Goal: Information Seeking & Learning: Stay updated

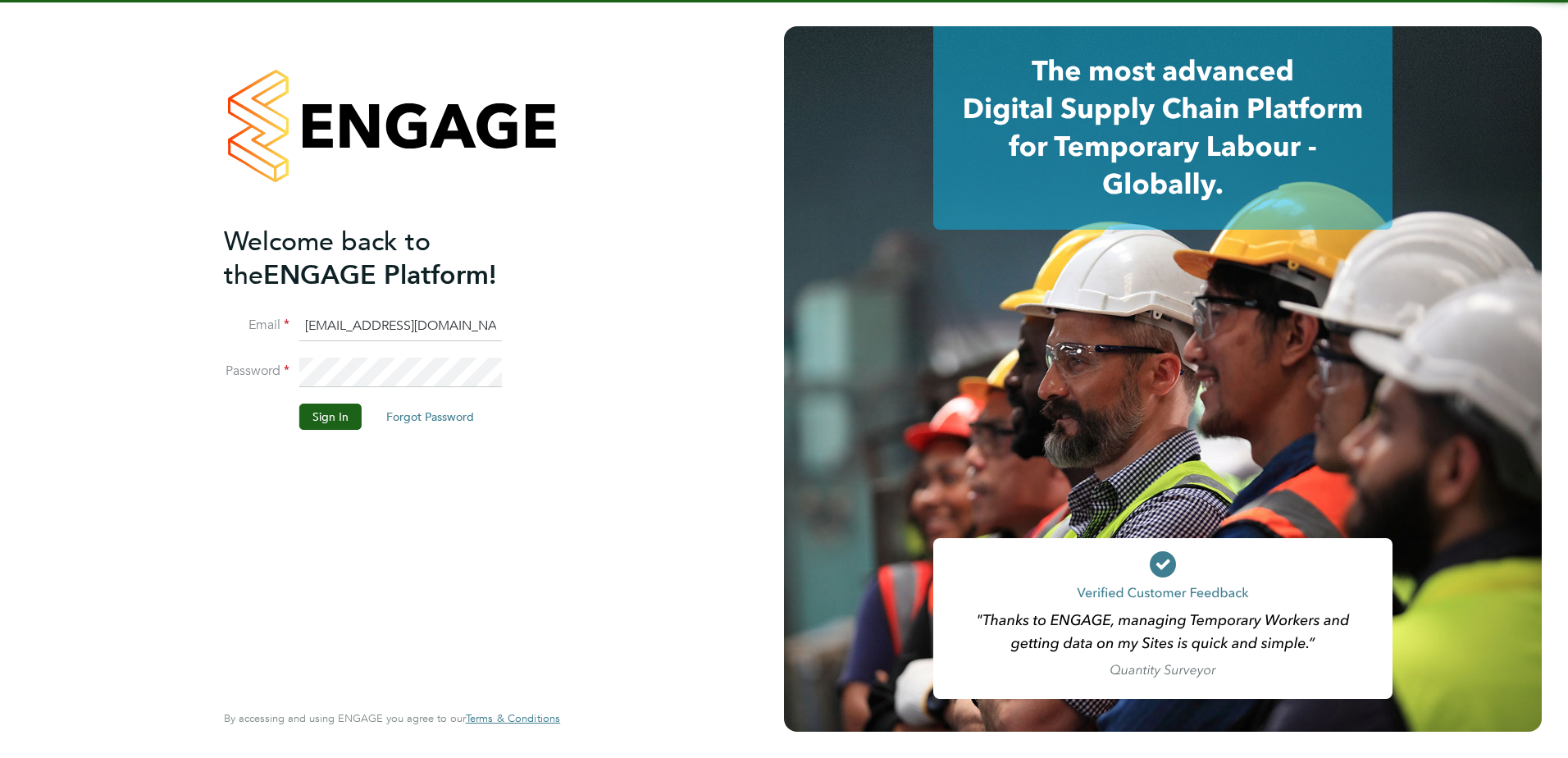
click at [352, 410] on button "Sign In" at bounding box center [330, 417] width 62 height 27
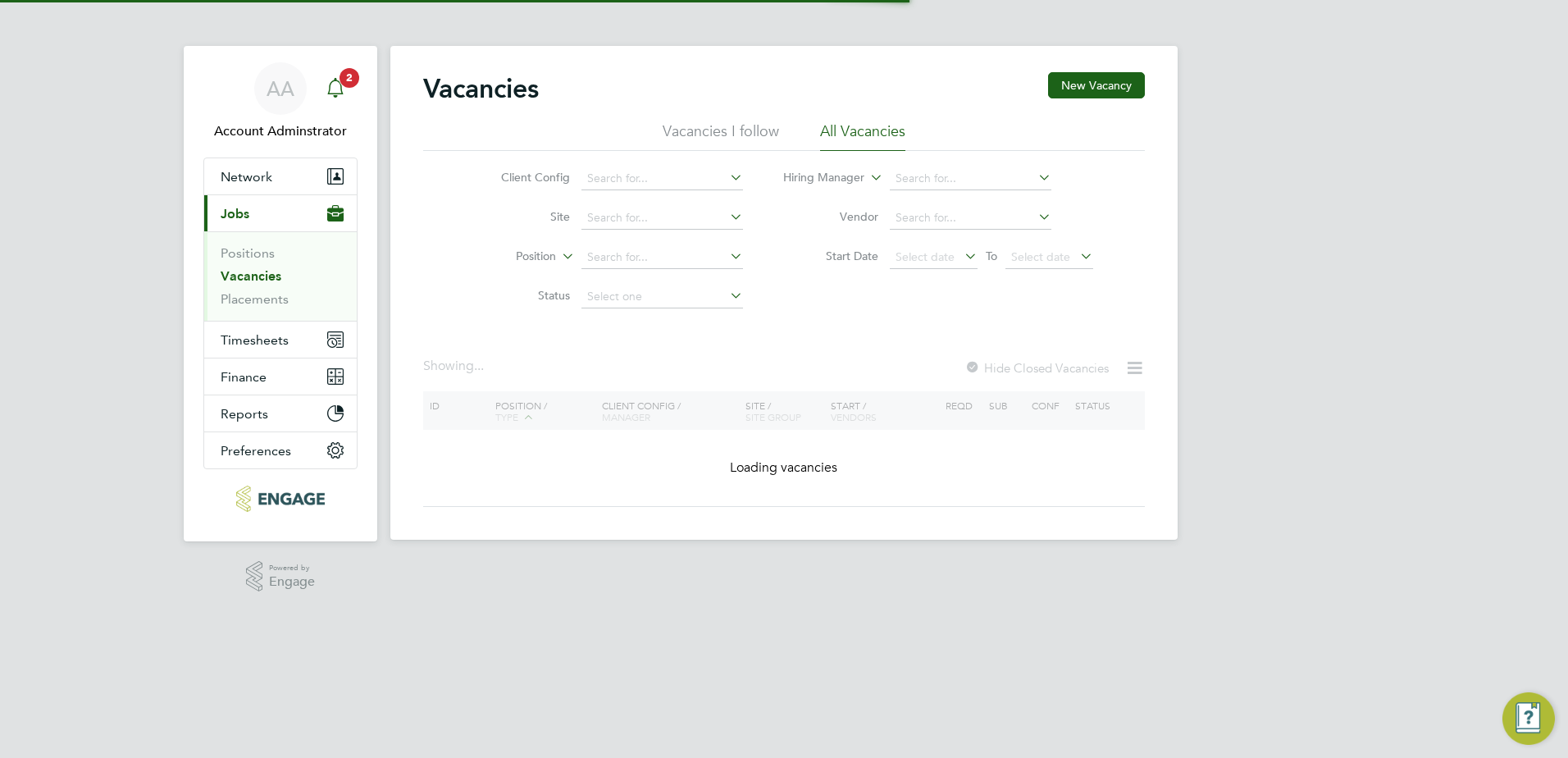
click at [342, 79] on span "2" at bounding box center [349, 78] width 20 height 20
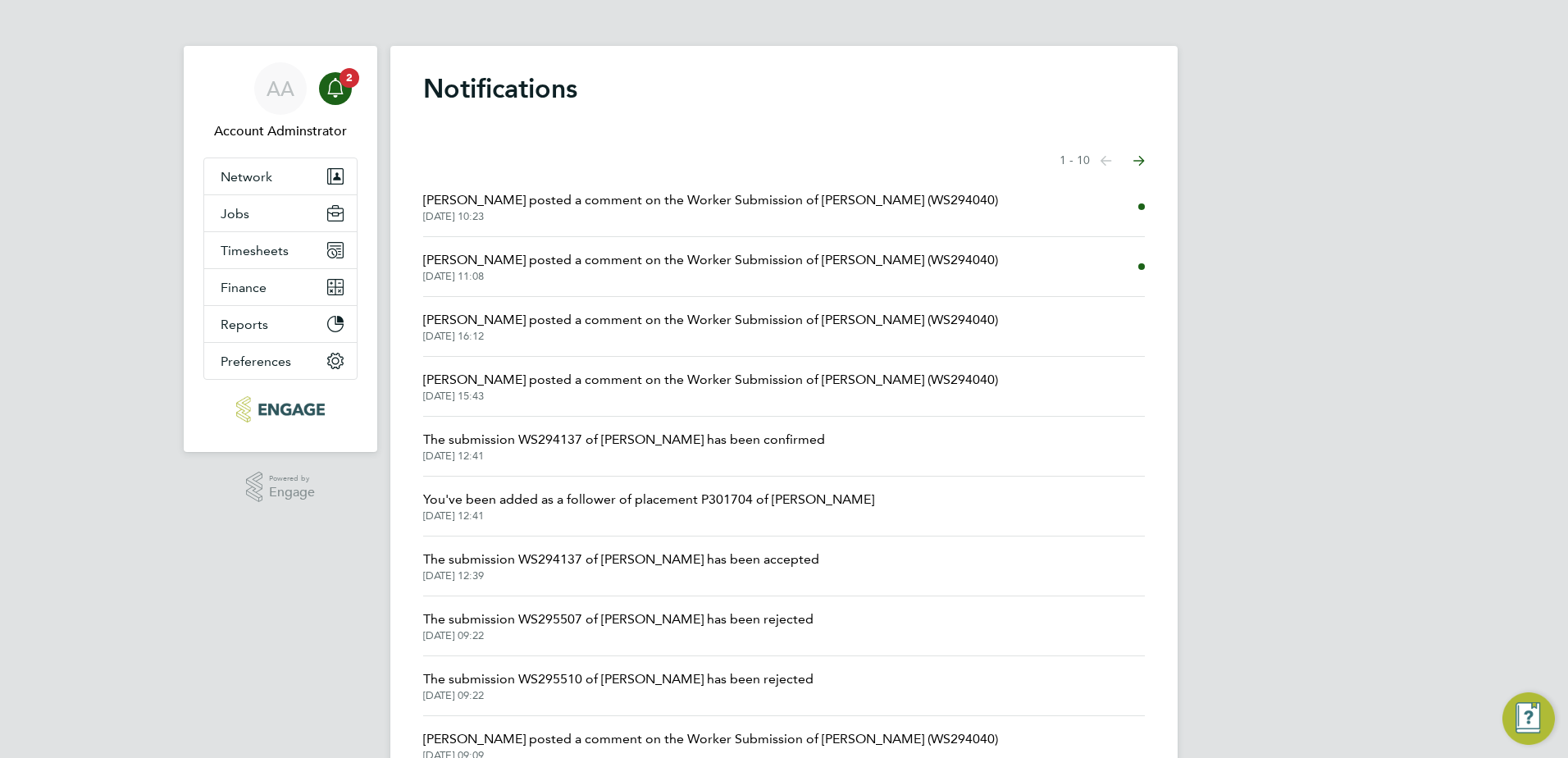
click at [635, 209] on span "[PERSON_NAME] posted a comment on the Worker Submission of [PERSON_NAME] (WS294…" at bounding box center [710, 200] width 575 height 20
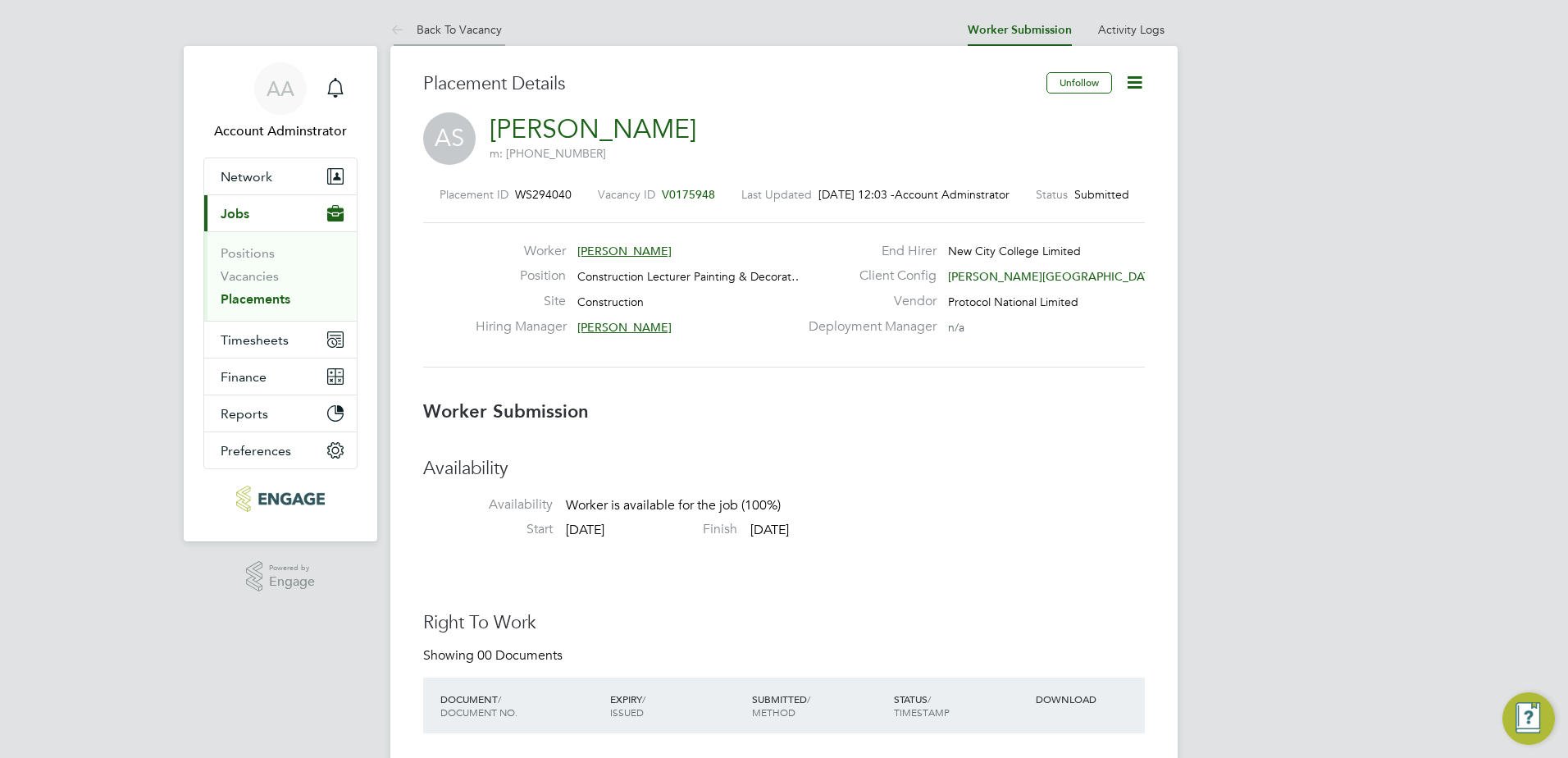
click at [475, 26] on link "Back To Vacancy" at bounding box center [446, 29] width 112 height 15
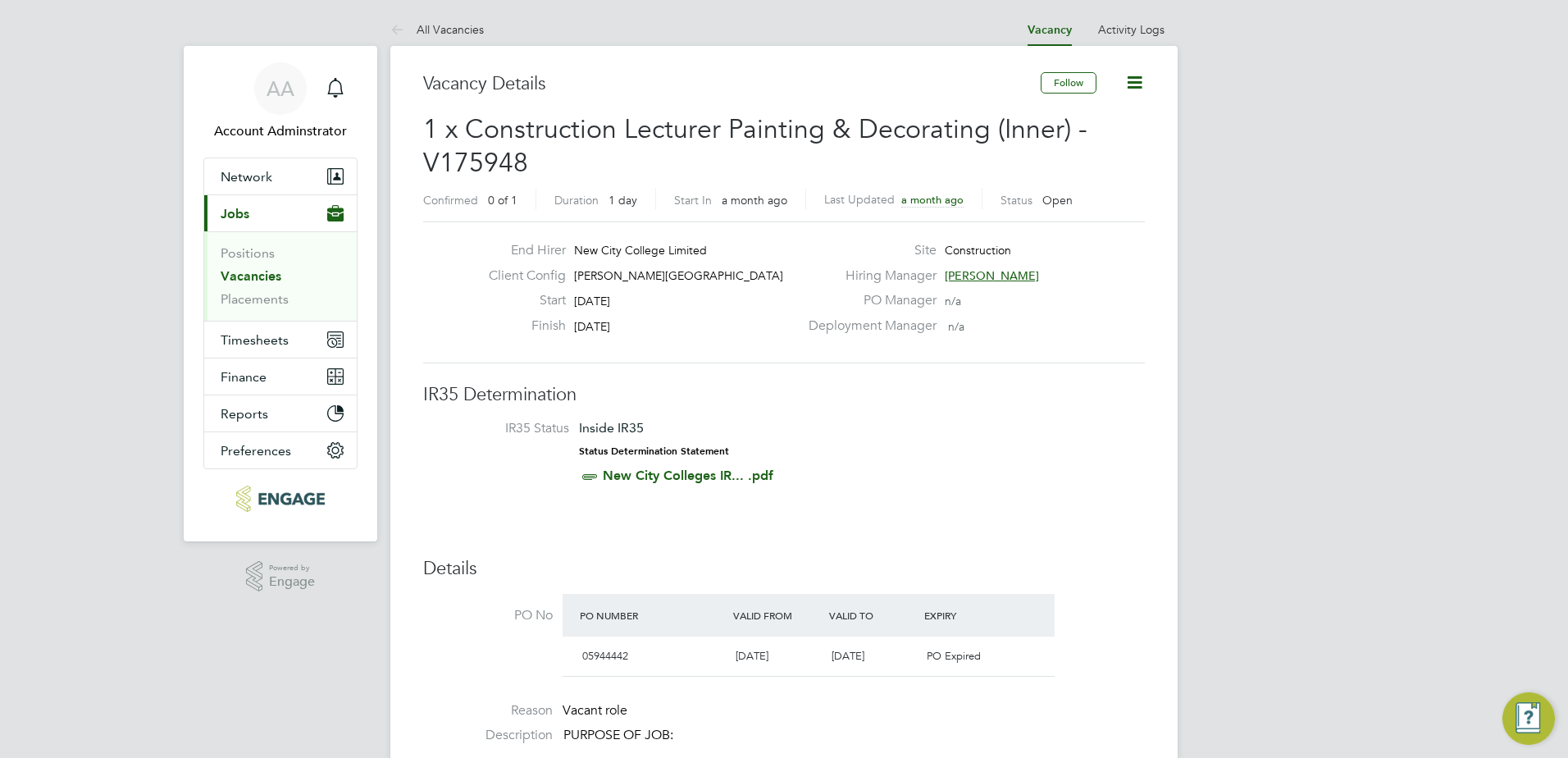
click at [249, 281] on link "Vacancies" at bounding box center [250, 276] width 60 height 16
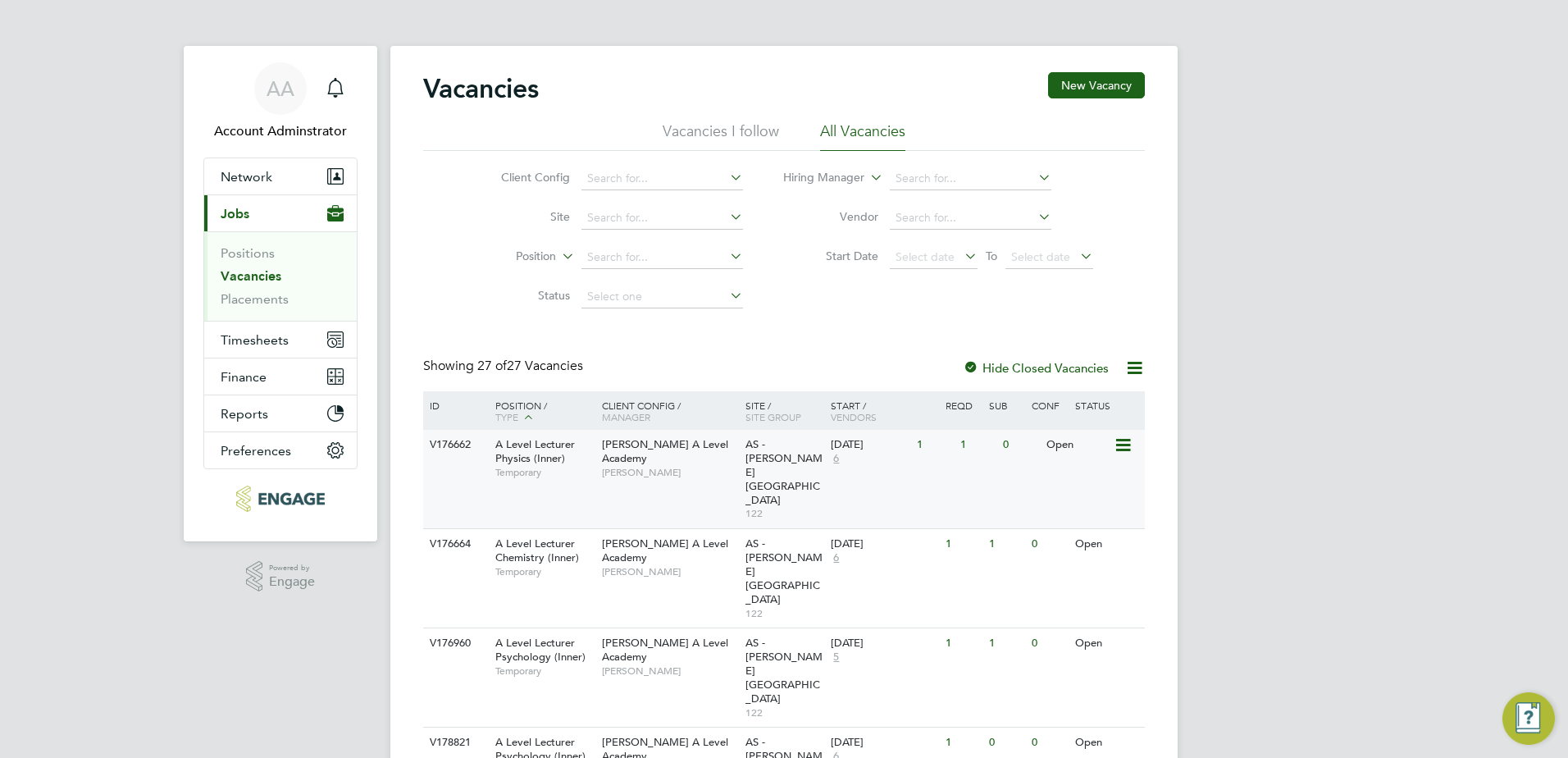
click at [549, 452] on span "A Level Lecturer Physics (Inner)" at bounding box center [535, 451] width 79 height 28
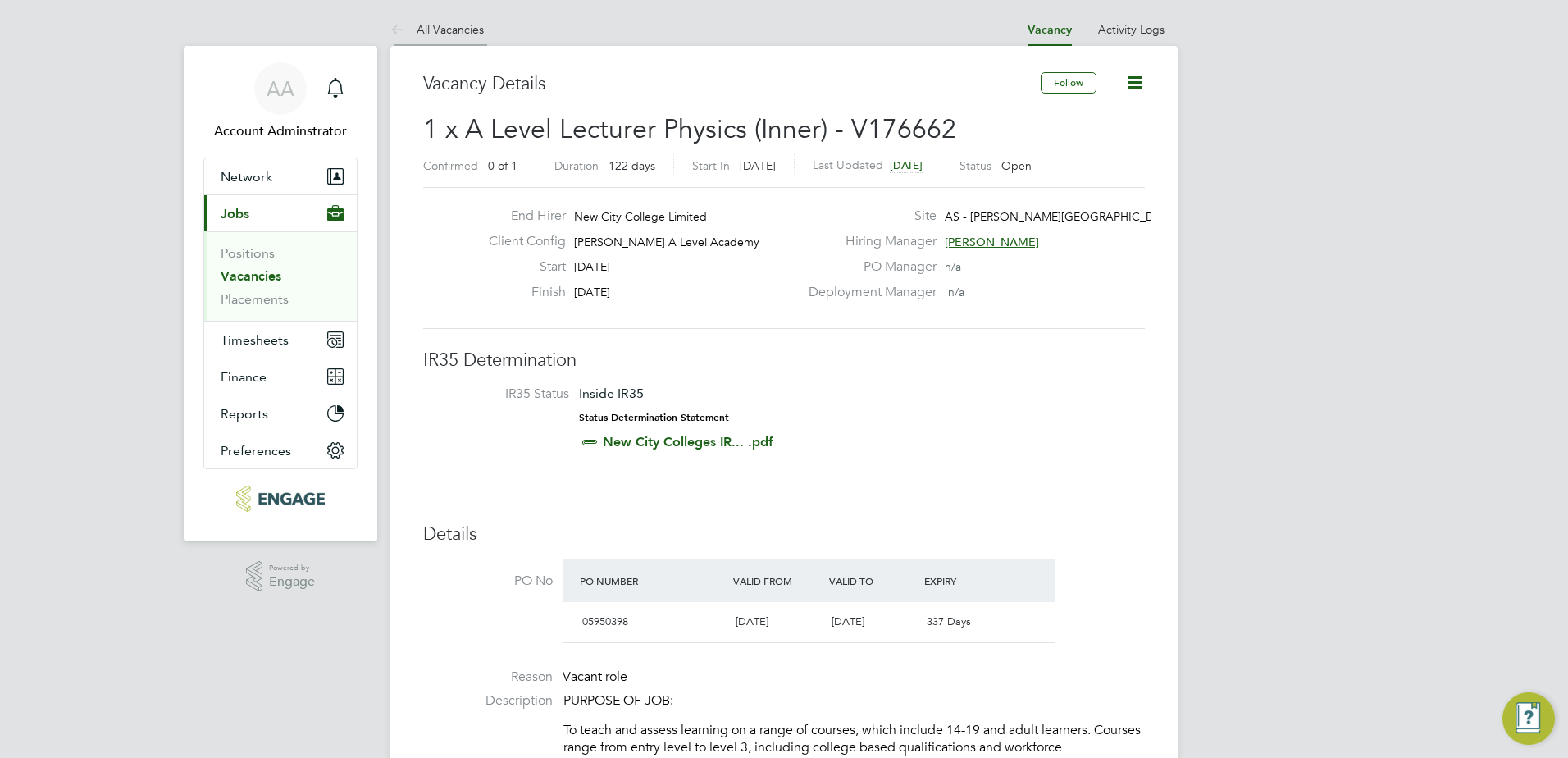
click at [474, 28] on link "All Vacancies" at bounding box center [437, 29] width 94 height 15
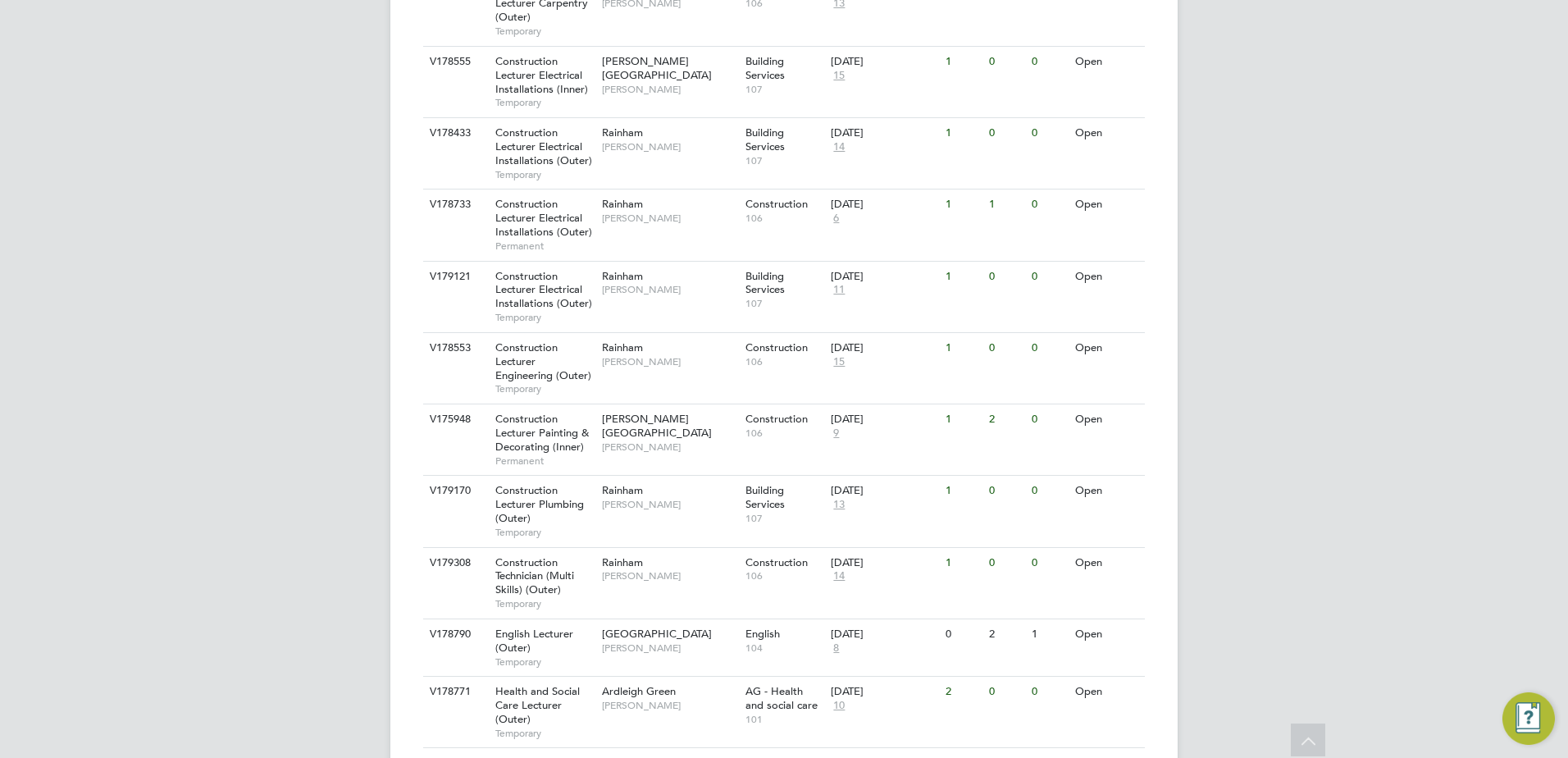
scroll to position [1030, 0]
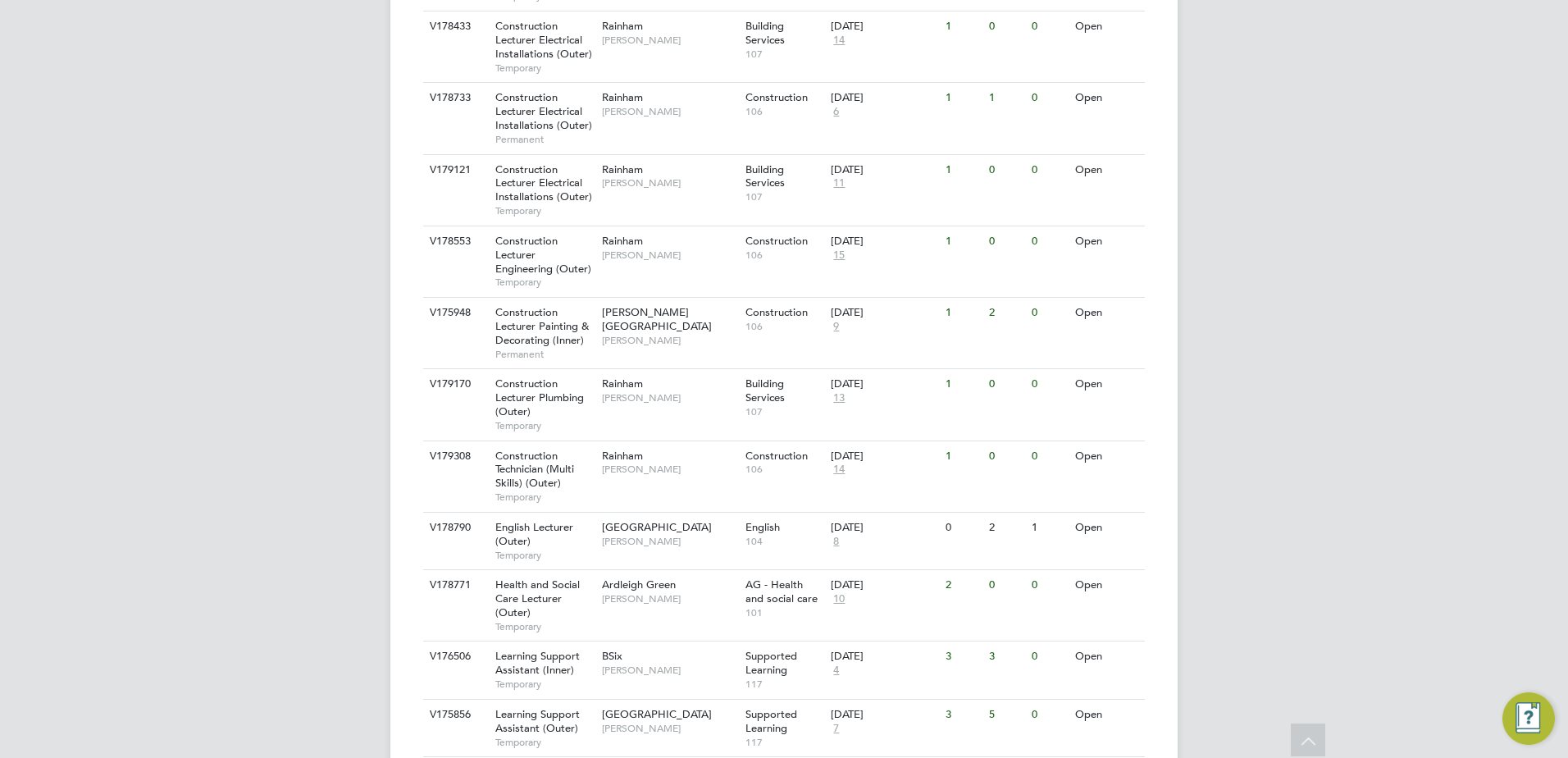
click at [1243, 239] on div "AA Account Adminstrator Notifications Applications: Network Team Members Busine…" at bounding box center [784, 160] width 1568 height 2381
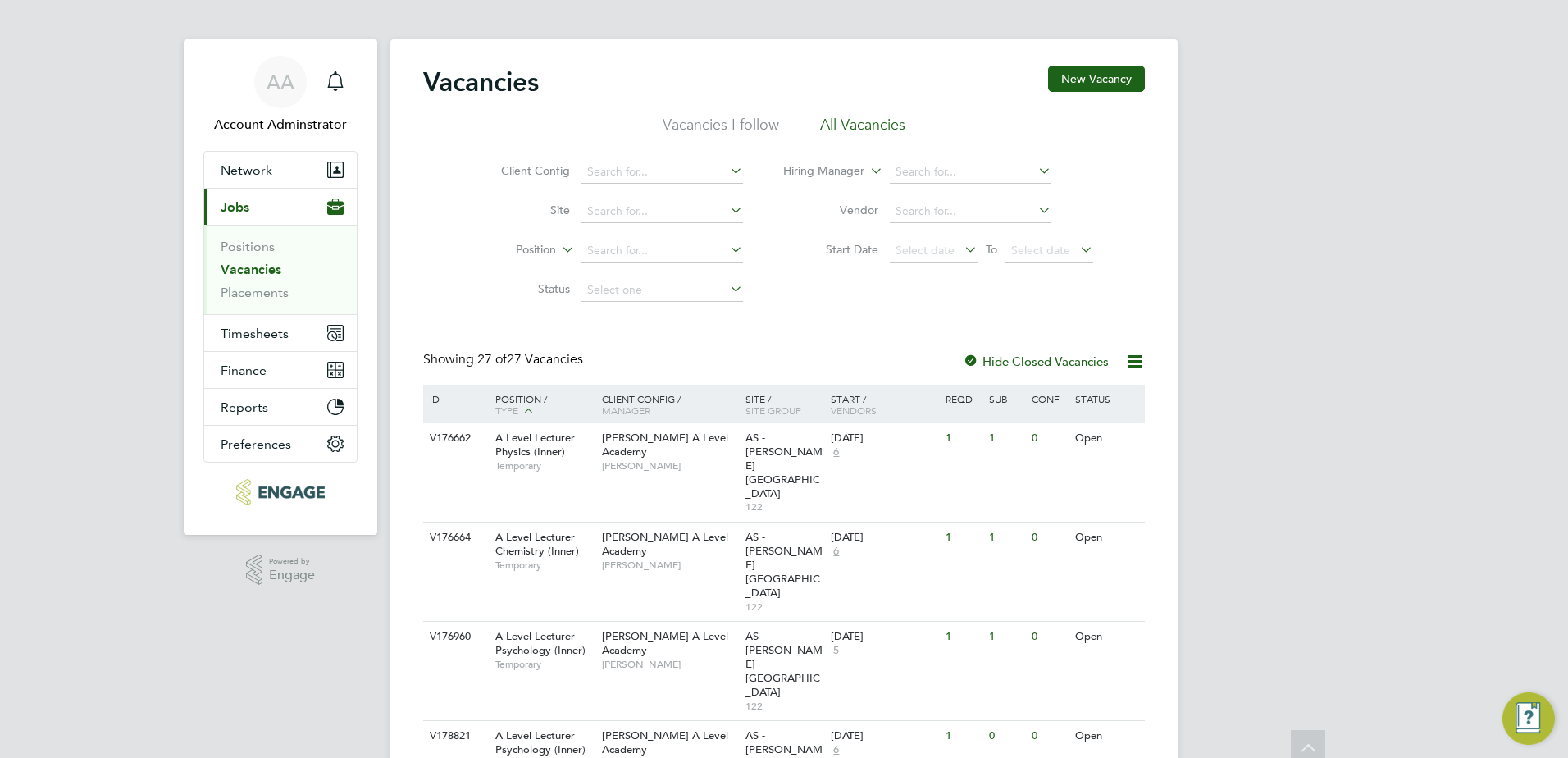
scroll to position [0, 0]
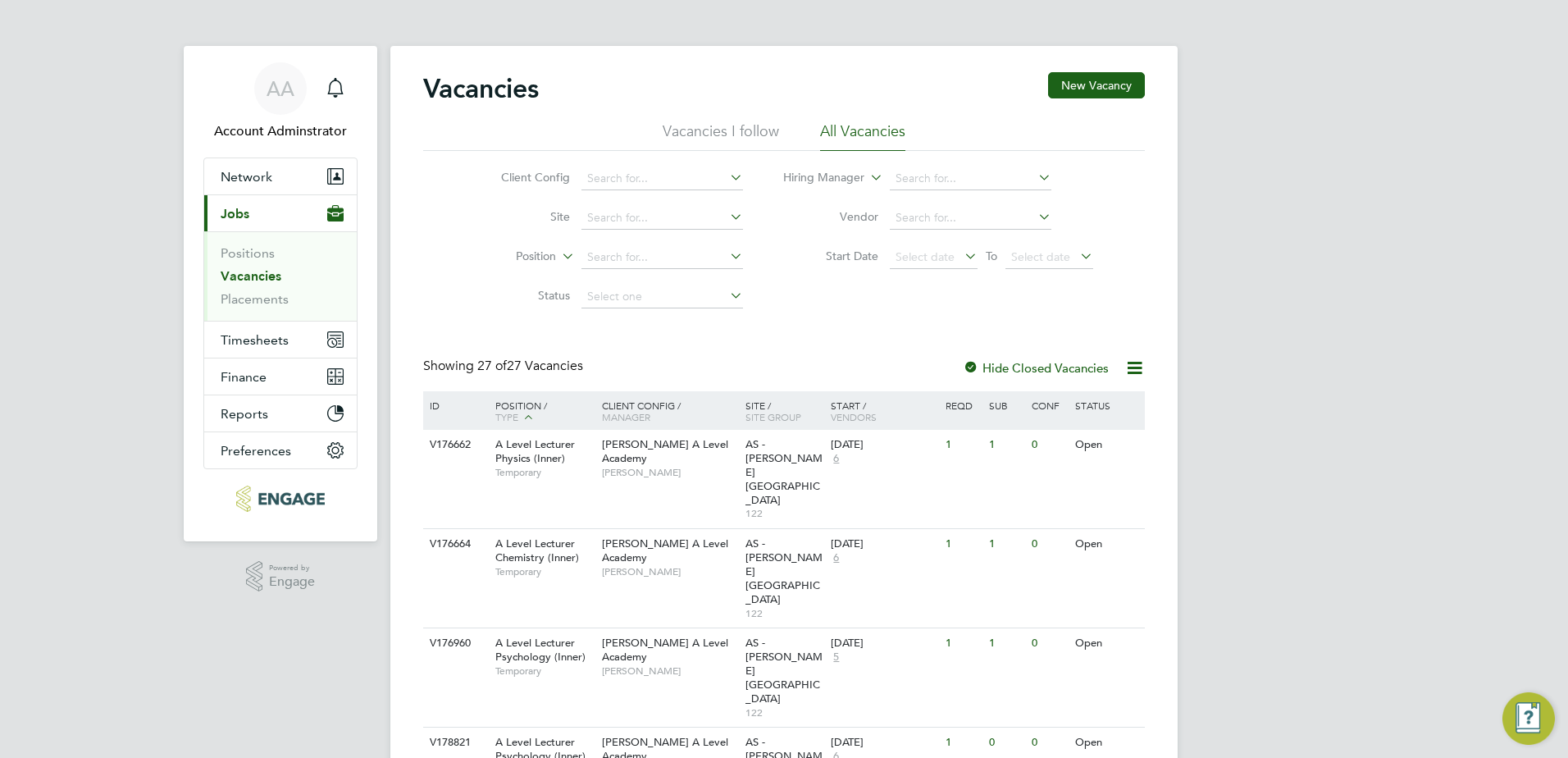
click at [258, 278] on link "Vacancies" at bounding box center [250, 276] width 60 height 16
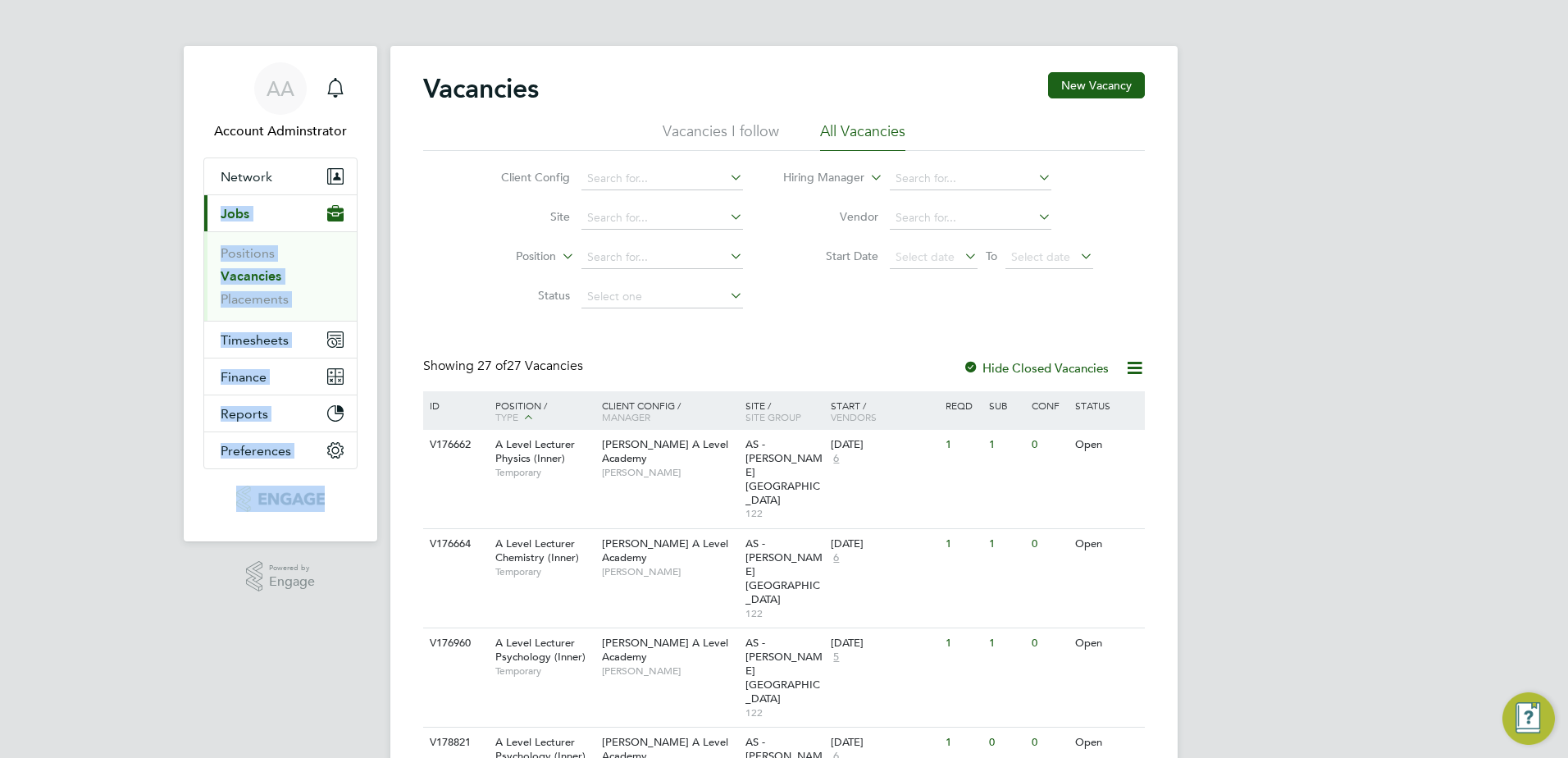
drag, startPoint x: 195, startPoint y: 608, endPoint x: 348, endPoint y: 154, distance: 479.1
click at [348, 154] on app-navbar "AA Account Adminstrator Notifications Applications: Network Team Members Busine…" at bounding box center [281, 329] width 194 height 566
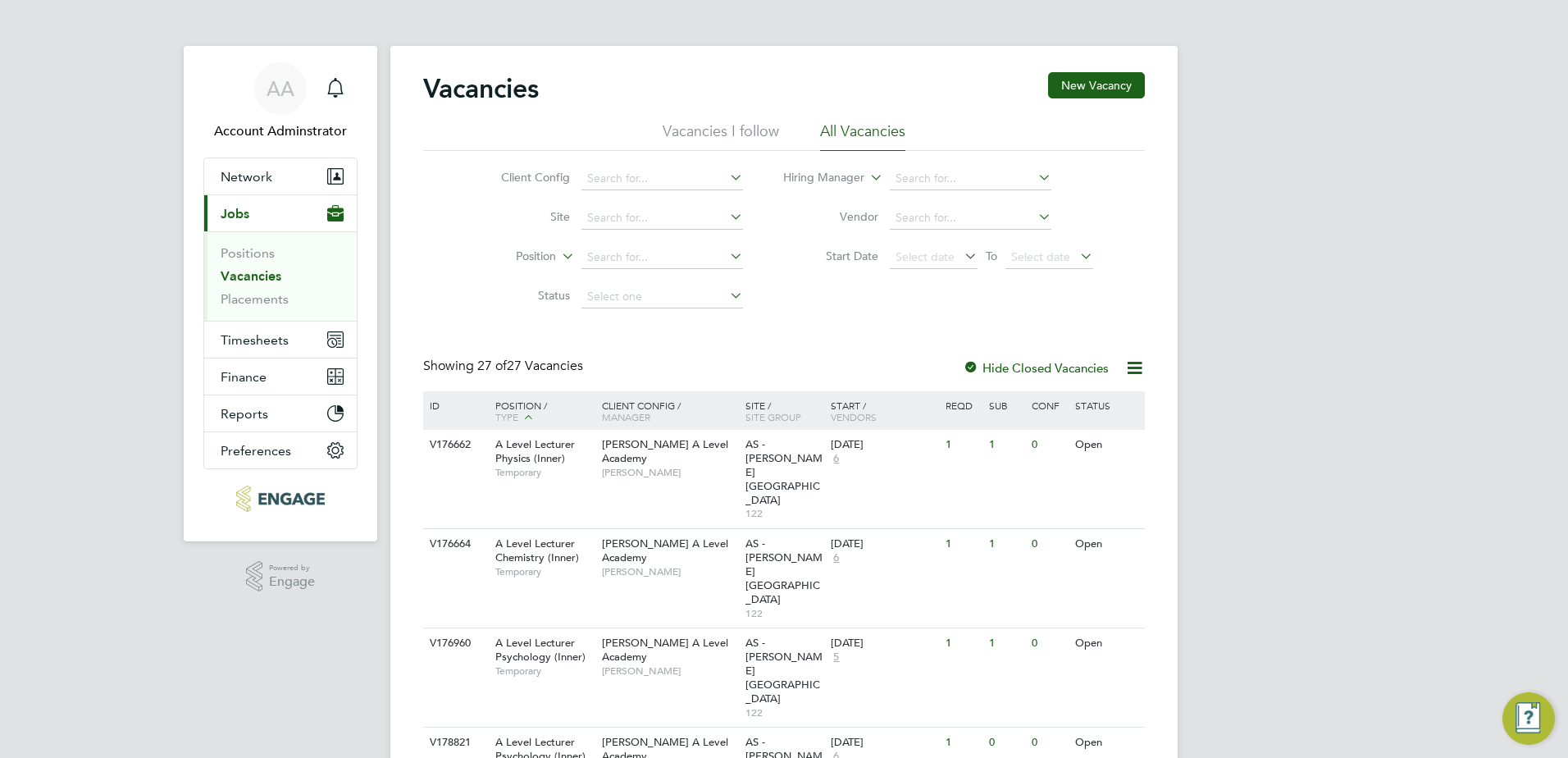
click at [658, 102] on div "Vacancies New Vacancy" at bounding box center [784, 97] width 722 height 49
